Goal: Transaction & Acquisition: Book appointment/travel/reservation

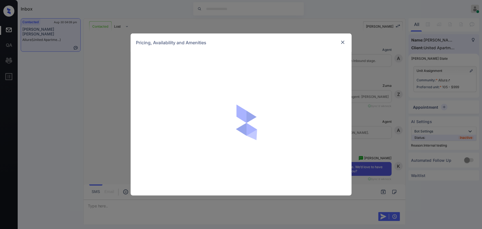
scroll to position [1679, 0]
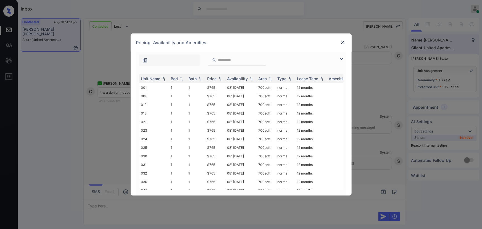
click at [341, 59] on img at bounding box center [341, 58] width 7 height 7
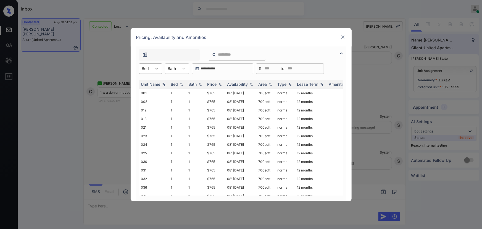
click at [156, 68] on icon at bounding box center [156, 69] width 3 height 2
click at [153, 82] on div "1" at bounding box center [150, 82] width 23 height 10
click at [182, 67] on div at bounding box center [187, 68] width 10 height 10
click at [179, 81] on div "1" at bounding box center [180, 82] width 24 height 10
click at [370, 83] on div "**********" at bounding box center [241, 114] width 482 height 229
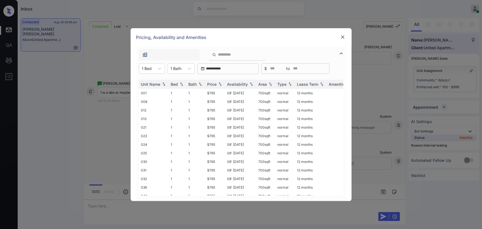
click at [444, 81] on div "**********" at bounding box center [241, 114] width 482 height 229
click at [343, 38] on img at bounding box center [343, 37] width 6 height 6
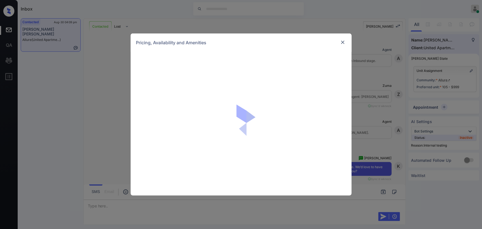
scroll to position [1679, 0]
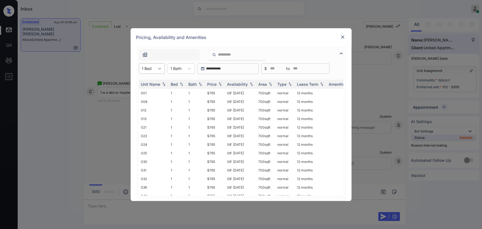
click at [157, 68] on icon at bounding box center [160, 69] width 6 height 6
click at [146, 91] on div "2" at bounding box center [152, 92] width 26 height 10
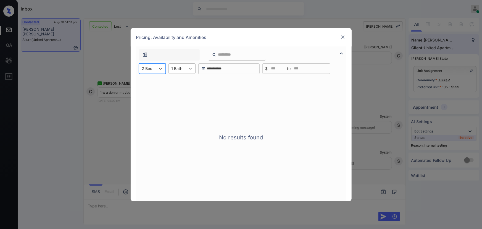
click at [189, 67] on icon at bounding box center [190, 69] width 6 height 6
click at [175, 93] on div "2" at bounding box center [181, 92] width 27 height 10
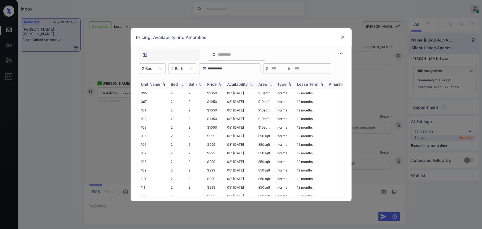
click at [217, 84] on div "Price" at bounding box center [214, 84] width 15 height 5
click at [217, 83] on div "Price" at bounding box center [214, 84] width 15 height 5
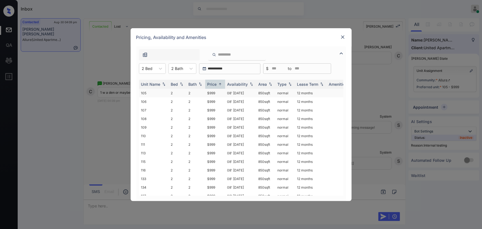
copy td "50 sqft"
drag, startPoint x: 268, startPoint y: 92, endPoint x: 230, endPoint y: 95, distance: 37.3
click at [258, 94] on td "850 sqft" at bounding box center [265, 93] width 19 height 9
click at [213, 92] on td "$999" at bounding box center [215, 93] width 20 height 9
drag, startPoint x: 213, startPoint y: 92, endPoint x: 288, endPoint y: 68, distance: 79.3
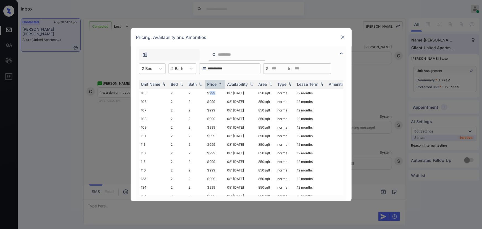
click at [214, 92] on td "$999" at bounding box center [215, 93] width 20 height 9
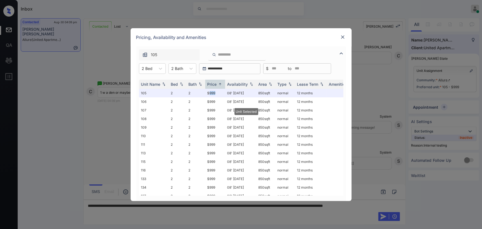
click at [341, 37] on img at bounding box center [343, 37] width 6 height 6
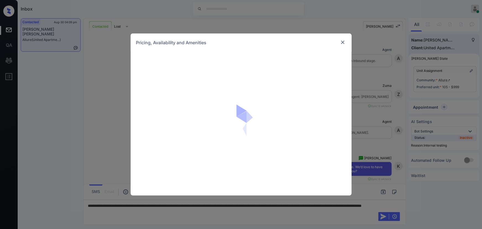
scroll to position [1679, 0]
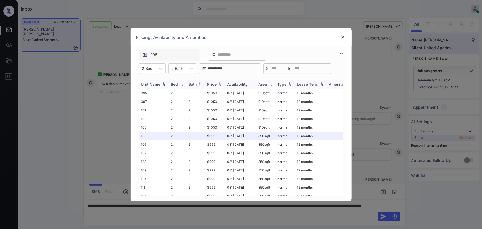
click at [218, 85] on img at bounding box center [220, 84] width 6 height 4
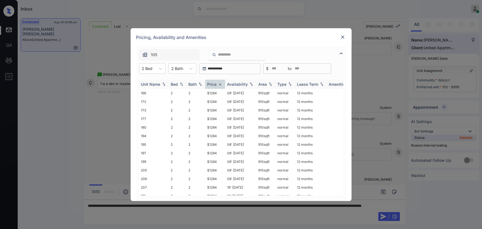
click at [218, 85] on img at bounding box center [220, 84] width 6 height 4
drag, startPoint x: 276, startPoint y: 92, endPoint x: 254, endPoint y: 91, distance: 22.6
click at [254, 91] on tr "105 2 2 $999 08' May 25 850 sqft normal 12 months" at bounding box center [283, 93] width 288 height 9
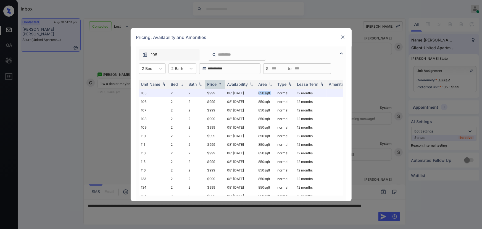
copy tr "850 sqft"
click at [341, 37] on img at bounding box center [343, 37] width 6 height 6
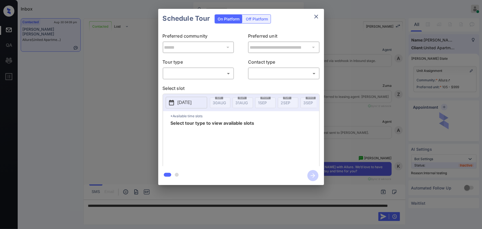
scroll to position [1715, 0]
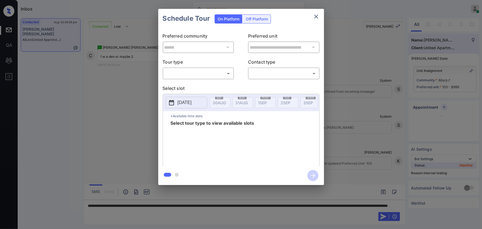
click at [198, 73] on body "Inbox Kenneth Umali Online Set yourself offline Set yourself on break Profile S…" at bounding box center [241, 114] width 482 height 229
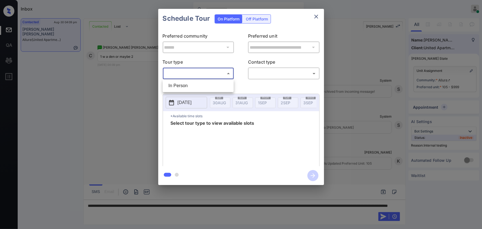
drag, startPoint x: 190, startPoint y: 86, endPoint x: 202, endPoint y: 85, distance: 11.3
click at [191, 85] on li "In Person" at bounding box center [198, 86] width 68 height 10
type input "********"
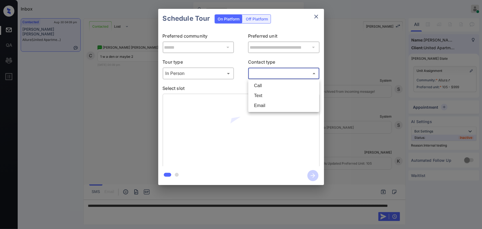
click at [272, 72] on body "Inbox Kenneth Umali Online Set yourself offline Set yourself on break Profile S…" at bounding box center [241, 114] width 482 height 229
click at [263, 91] on li "Text" at bounding box center [284, 96] width 68 height 10
type input "****"
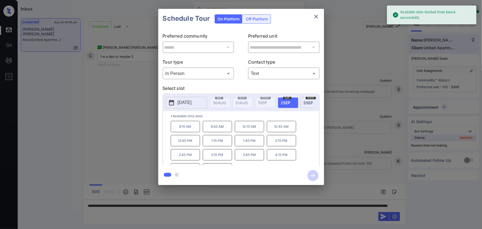
click at [226, 101] on span "2 SEP" at bounding box center [219, 102] width 13 height 5
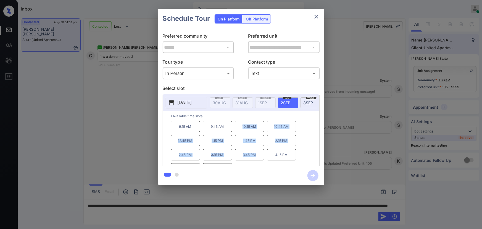
drag, startPoint x: 254, startPoint y: 159, endPoint x: 242, endPoint y: 132, distance: 30.3
click at [242, 132] on div "9:15 AM 9:45 AM 10:15 AM 10:45 AM 12:45 PM 1:15 PM 1:45 PM 2:15 PM 2:45 PM 3:15…" at bounding box center [245, 143] width 148 height 44
copy div "10:15 AM 10:45 AM 12:45 PM 1:15 PM 1:45 PM 2:15 PM 2:45 PM 3:15 PM 3:45 PM"
click at [203, 211] on div at bounding box center [241, 114] width 482 height 229
